Goal: Information Seeking & Learning: Check status

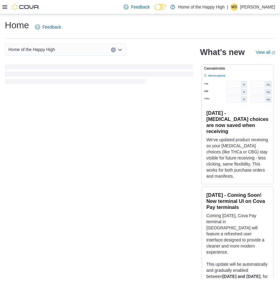
click at [2, 6] on icon at bounding box center [4, 7] width 5 height 4
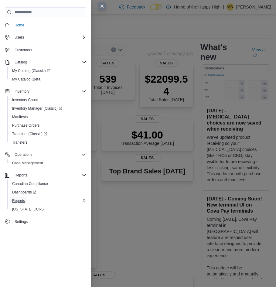
click at [21, 197] on span "Reports" at bounding box center [18, 200] width 13 height 7
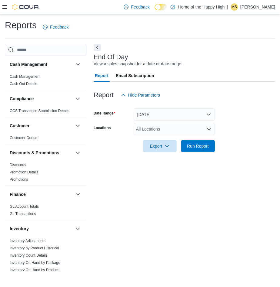
click at [160, 126] on div "All Locations" at bounding box center [174, 129] width 81 height 12
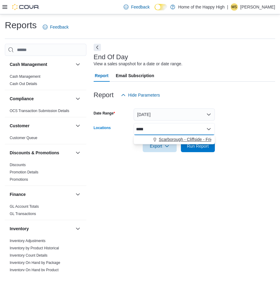
type input "*****"
click at [177, 140] on span "Scarborough - Cliffside - Friendly Stranger" at bounding box center [198, 139] width 79 height 6
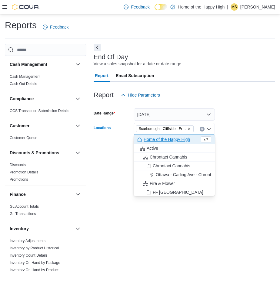
click at [229, 116] on form "Date Range [DATE] Locations [GEOGRAPHIC_DATA] - [GEOGRAPHIC_DATA] - Friendly St…" at bounding box center [185, 126] width 182 height 51
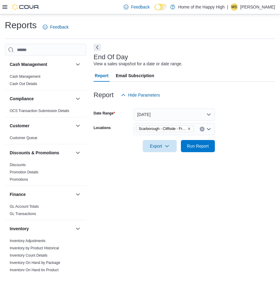
click at [206, 138] on div at bounding box center [185, 137] width 182 height 5
click at [205, 143] on span "Run Report" at bounding box center [198, 145] width 27 height 12
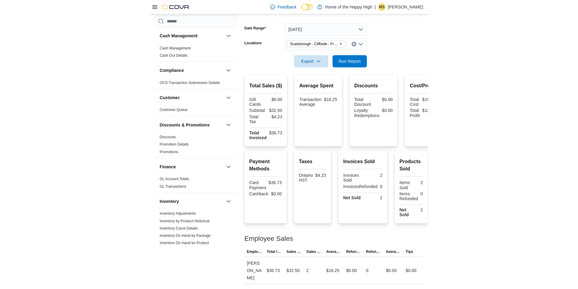
scroll to position [92, 0]
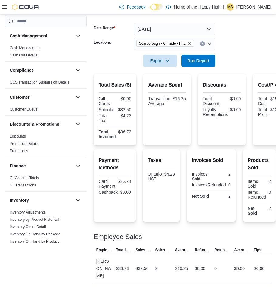
click at [62, 272] on div "Cash Management Cash Management Cash Out Details Compliance OCS Transaction Sub…" at bounding box center [46, 144] width 82 height 258
click at [173, 262] on div "2" at bounding box center [163, 268] width 20 height 12
click at [211, 55] on span "Run Report" at bounding box center [198, 60] width 27 height 12
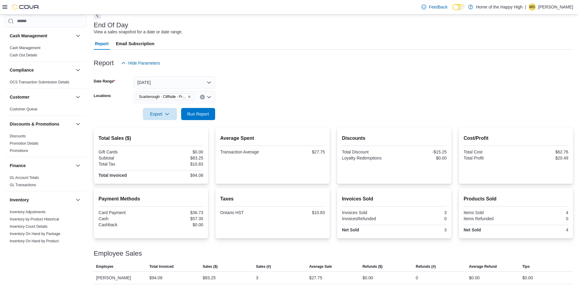
scroll to position [32, 0]
